Goal: Entertainment & Leisure: Consume media (video, audio)

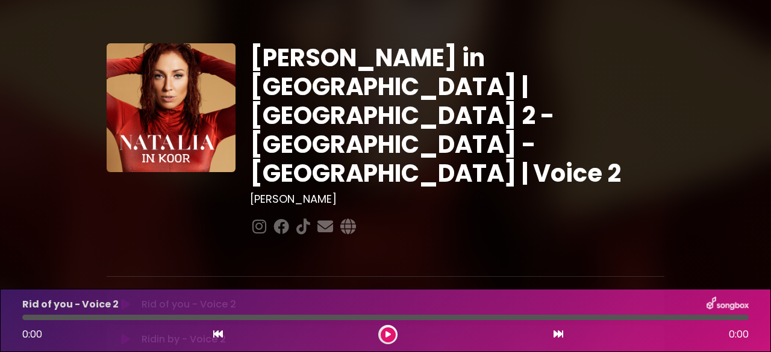
click at [121, 299] on icon at bounding box center [125, 305] width 9 height 12
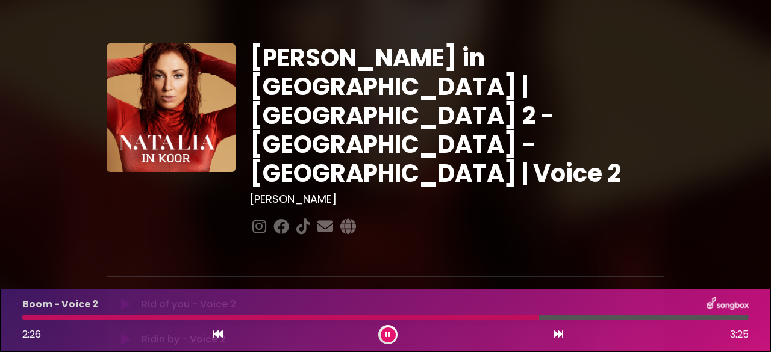
click at [392, 335] on button at bounding box center [387, 334] width 15 height 15
click at [386, 333] on icon at bounding box center [387, 334] width 5 height 7
click at [504, 249] on p at bounding box center [385, 256] width 557 height 14
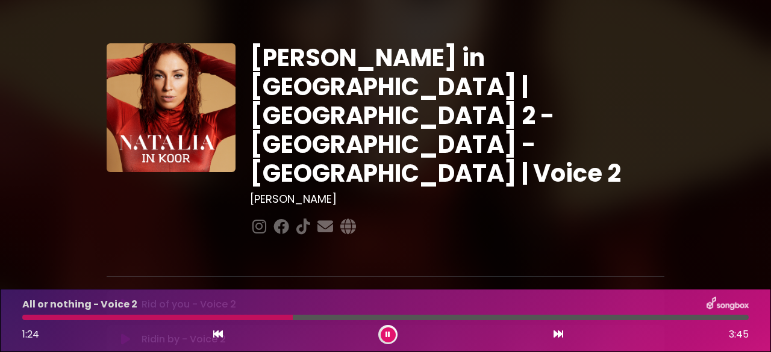
click at [390, 335] on button at bounding box center [387, 334] width 15 height 15
click at [389, 335] on icon at bounding box center [387, 334] width 5 height 7
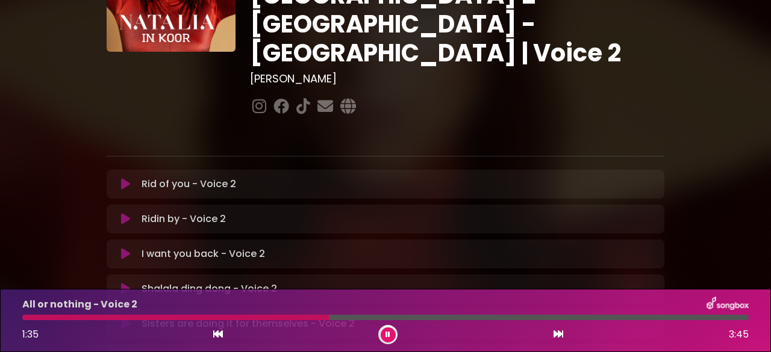
scroll to position [241, 0]
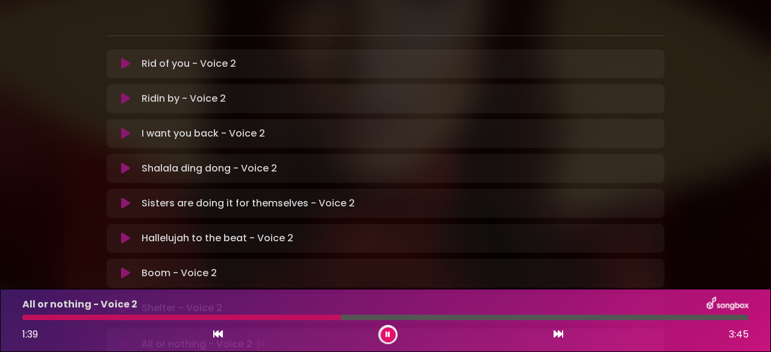
click at [124, 302] on icon at bounding box center [125, 308] width 9 height 12
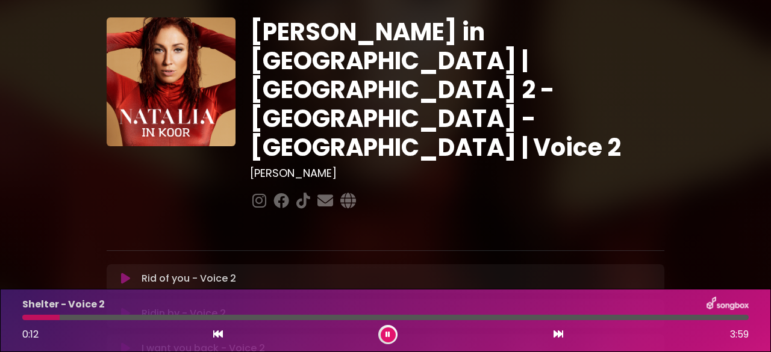
scroll to position [0, 0]
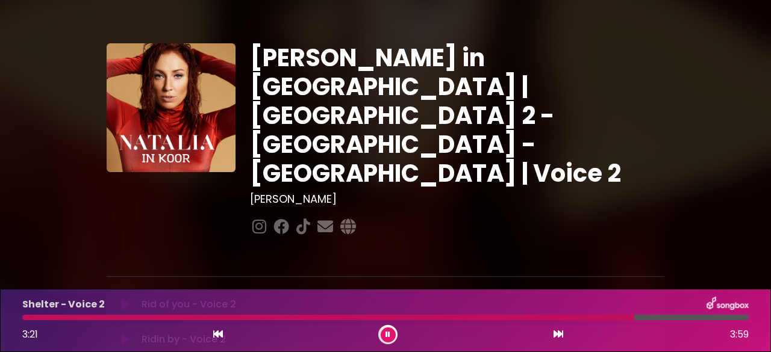
click at [385, 337] on icon at bounding box center [387, 334] width 5 height 7
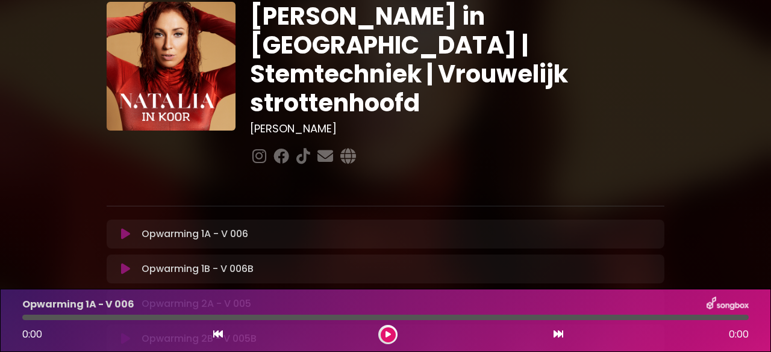
scroll to position [60, 0]
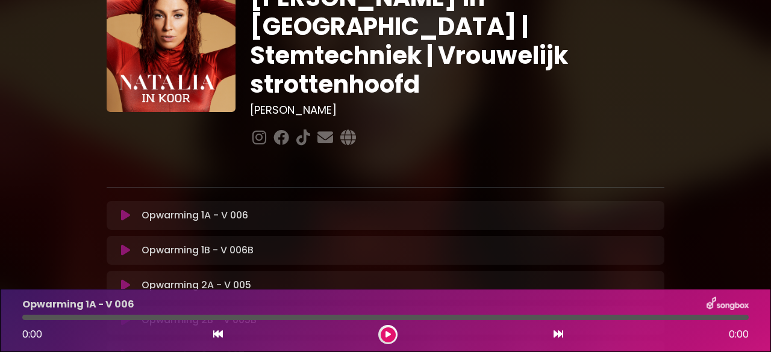
click at [214, 208] on p "Opwarming 1A - V 006 Loading Track..." at bounding box center [194, 215] width 107 height 14
click at [385, 337] on icon at bounding box center [387, 334] width 5 height 7
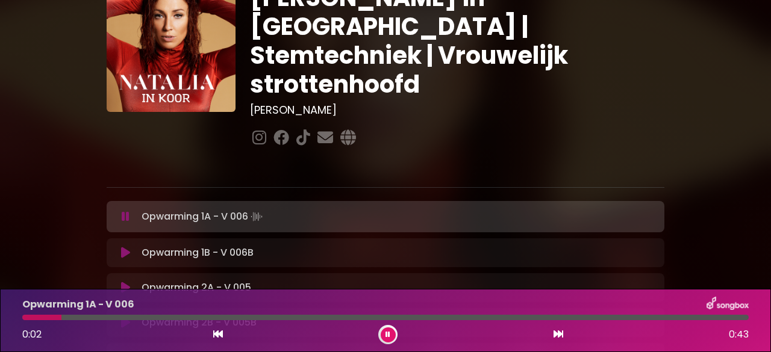
click at [385, 337] on icon at bounding box center [387, 334] width 5 height 7
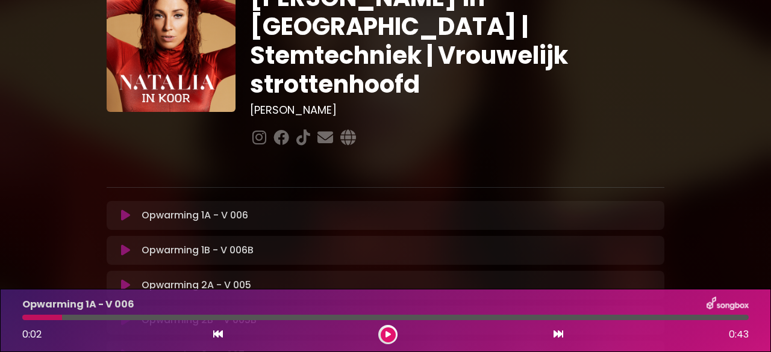
click at [391, 331] on button at bounding box center [387, 334] width 15 height 15
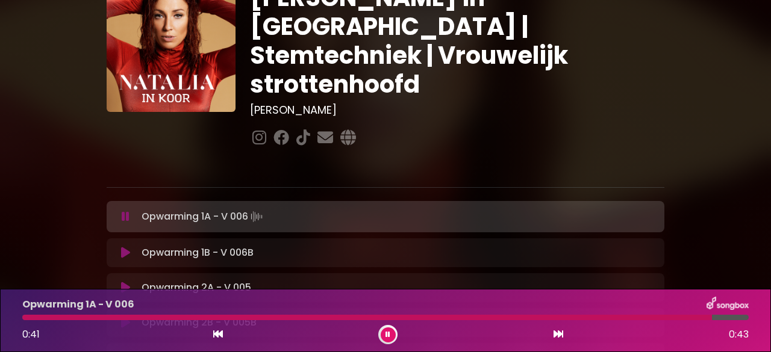
click at [427, 160] on p at bounding box center [385, 167] width 557 height 14
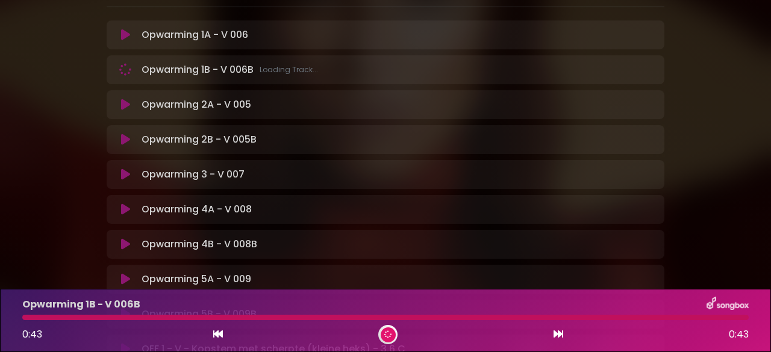
scroll to position [301, 0]
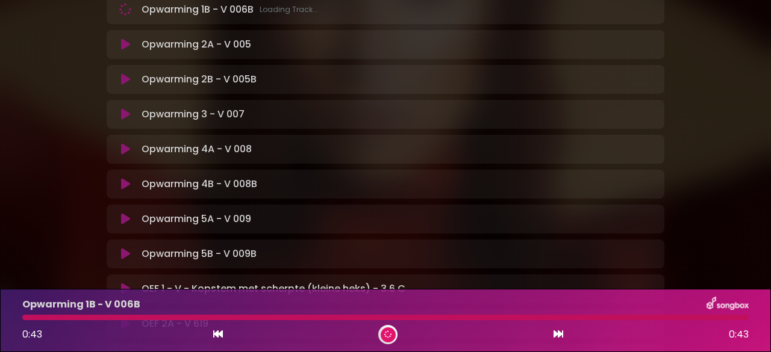
click at [138, 212] on div "Opwarming 5A - V 009 Loading Track..." at bounding box center [397, 219] width 520 height 14
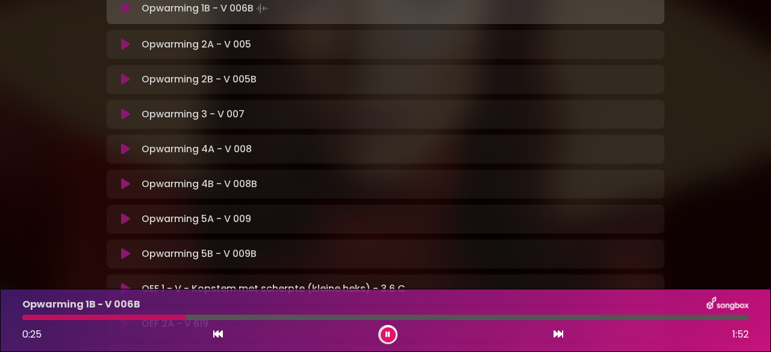
click at [129, 283] on icon at bounding box center [125, 289] width 9 height 12
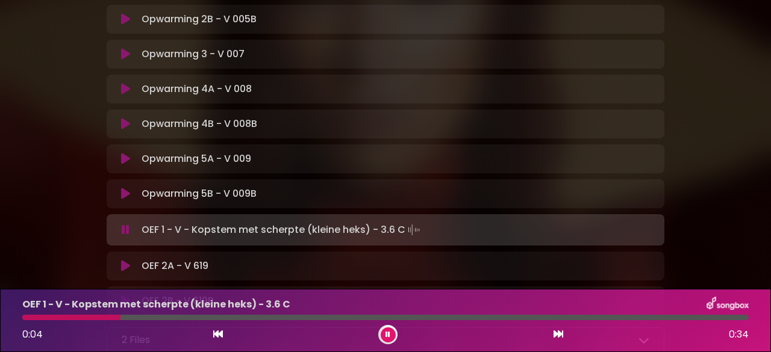
scroll to position [421, 0]
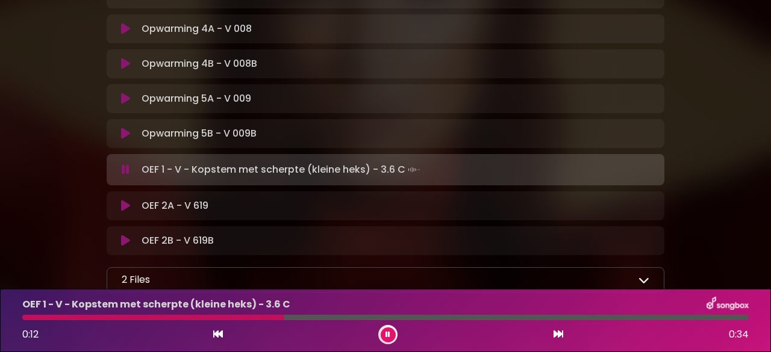
click at [122, 200] on icon at bounding box center [125, 206] width 9 height 12
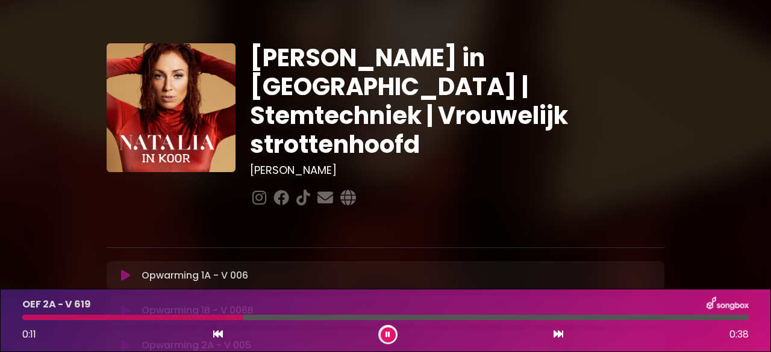
scroll to position [60, 0]
